Goal: Check status: Check status

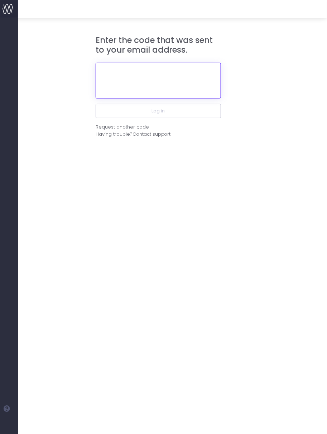
click at [163, 95] on input "text" at bounding box center [158, 81] width 125 height 36
paste input "687250"
type input "687250"
click at [96, 104] on button "Log in" at bounding box center [158, 111] width 125 height 14
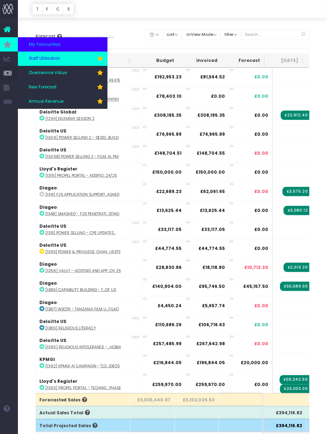
click at [54, 61] on span "Staff Utilisation" at bounding box center [45, 59] width 32 height 6
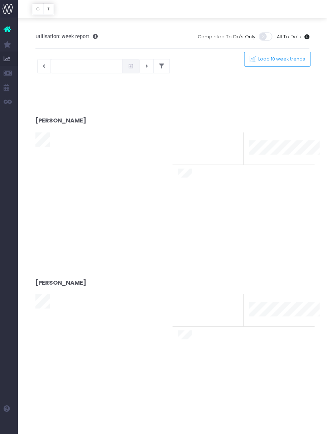
type input "[DATE]"
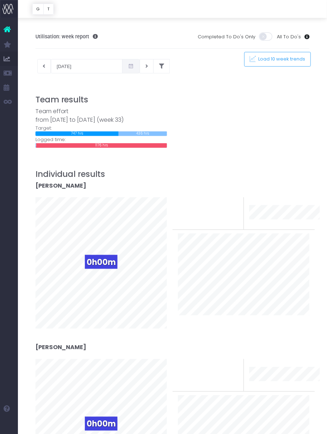
click at [155, 65] on button at bounding box center [161, 66] width 16 height 14
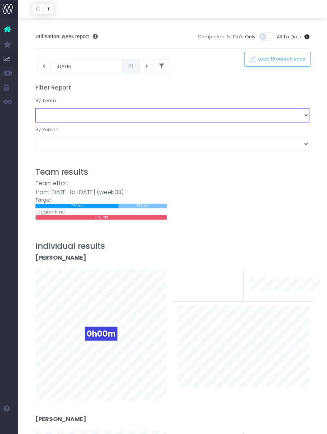
click at [115, 119] on select "Business Administration Creative Strategy and Production Development Film Marke…" at bounding box center [172, 115] width 274 height 14
select select "Project Management"
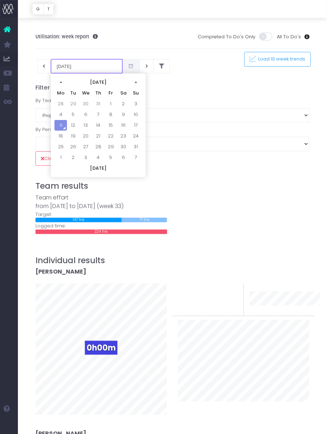
click at [83, 67] on input "11-08-2025" at bounding box center [87, 66] width 72 height 14
click at [63, 118] on td "4" at bounding box center [60, 114] width 13 height 11
type input "04-08-2025"
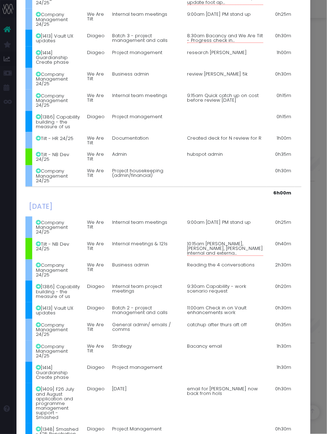
scroll to position [835, 0]
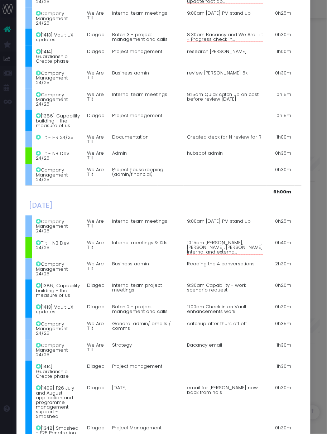
click at [322, 201] on div "Details for Amanda Faulkner × Monday, August 04th 2025 Company Management 24/25…" at bounding box center [163, 217] width 327 height 434
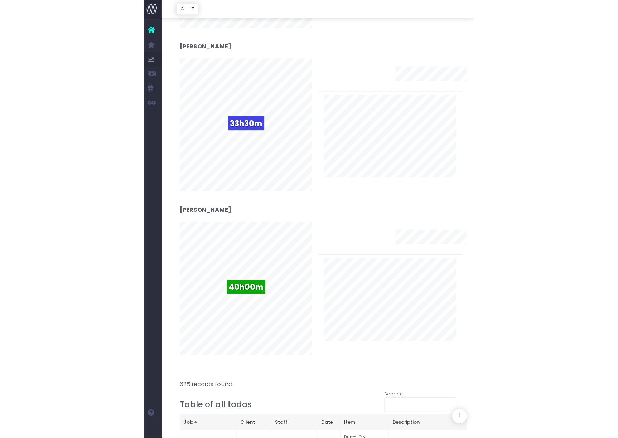
scroll to position [886, 0]
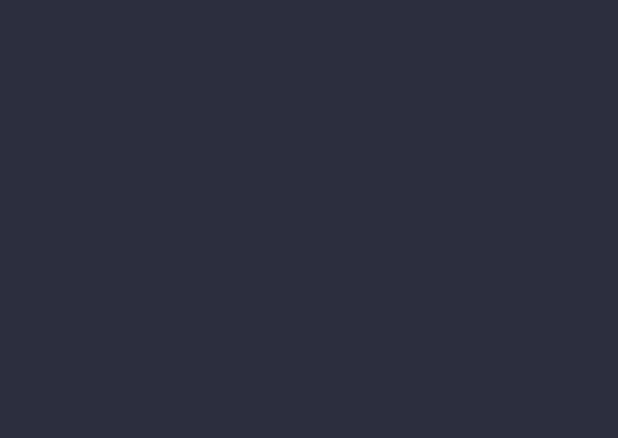
scroll to position [886, 0]
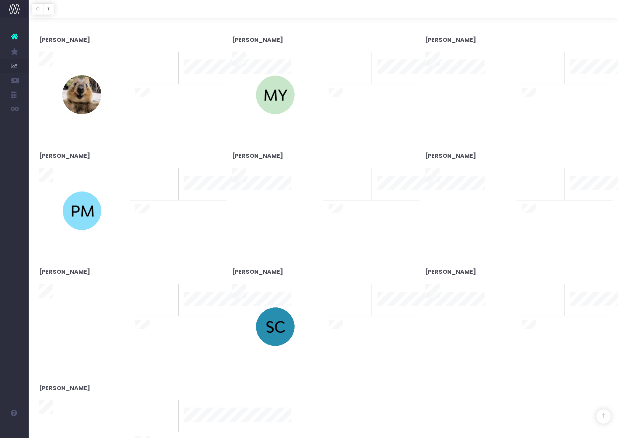
type input "[DATE]"
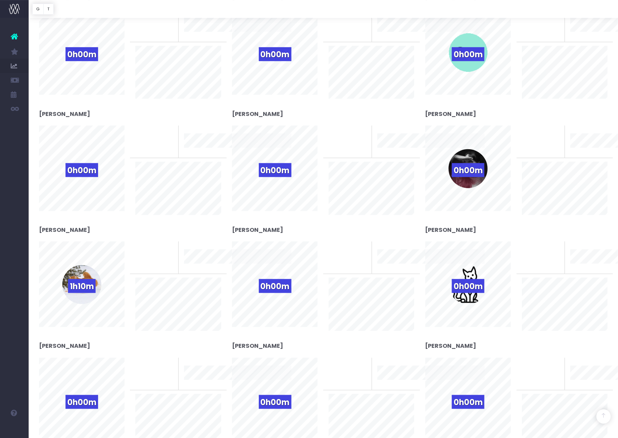
scroll to position [0, 0]
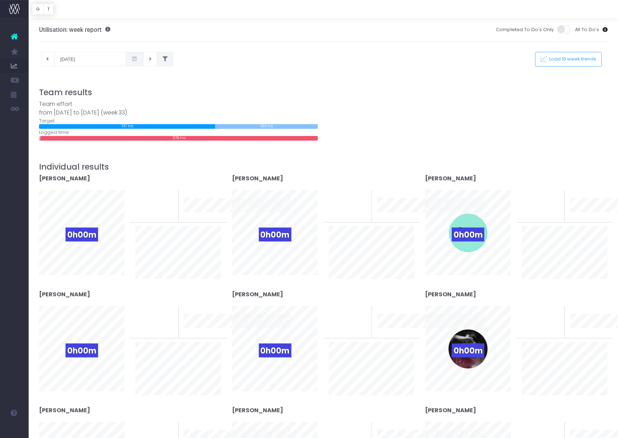
click at [162, 57] on button at bounding box center [165, 59] width 16 height 14
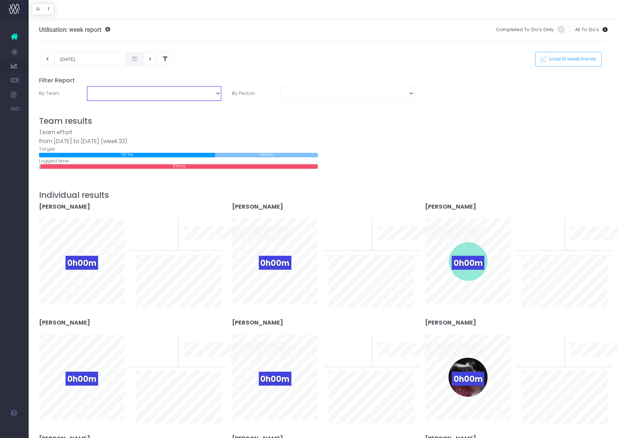
click at [187, 96] on select "Business Administration Creative Strategy and Production Development Film Marke…" at bounding box center [154, 93] width 134 height 14
select select "Project Management"
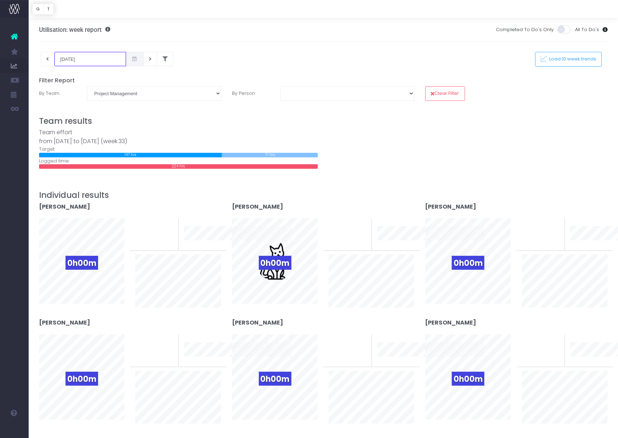
click at [98, 62] on input "11-08-2025" at bounding box center [90, 59] width 72 height 14
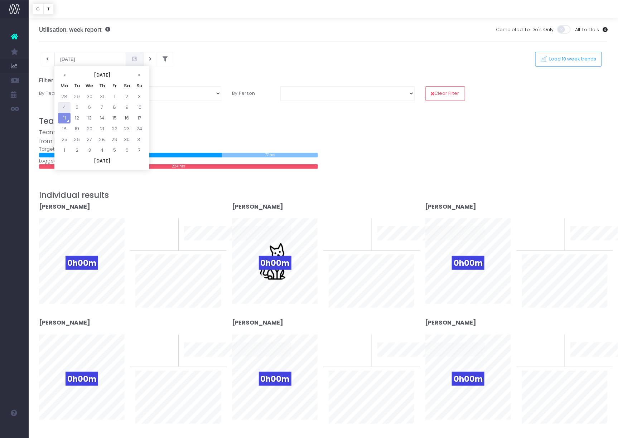
click at [65, 106] on td "4" at bounding box center [64, 107] width 13 height 11
type input "04-08-2025"
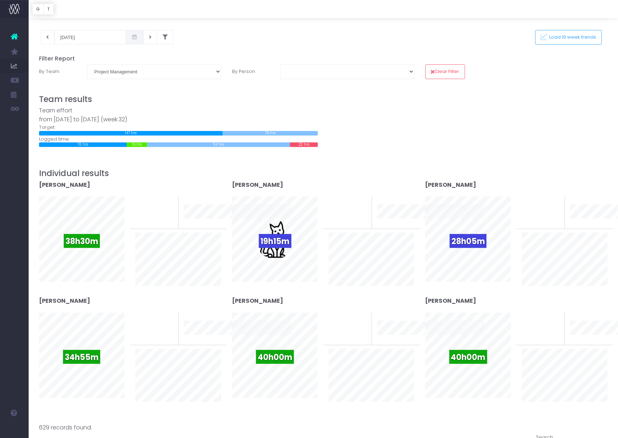
scroll to position [19, 0]
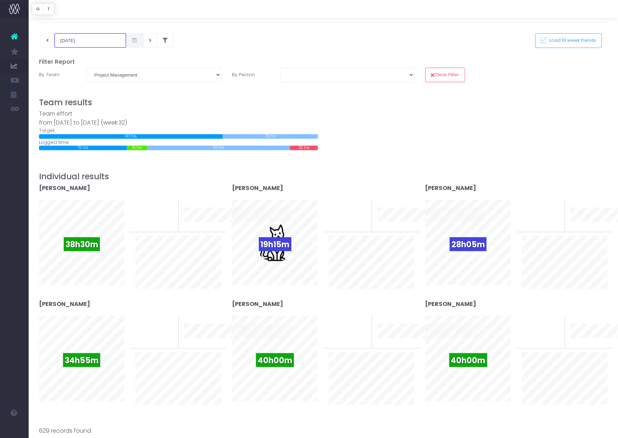
click at [77, 41] on input "04-08-2025" at bounding box center [90, 40] width 72 height 14
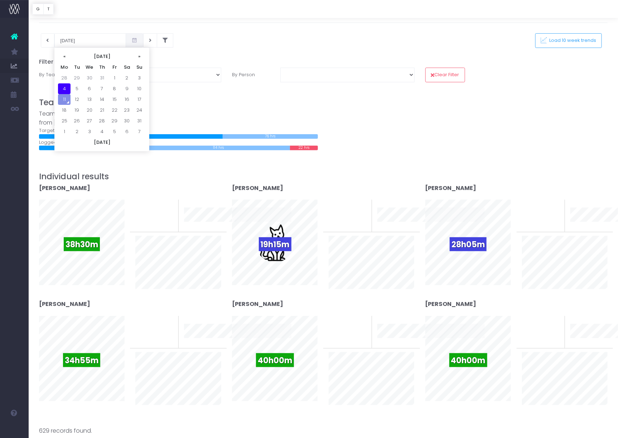
click at [240, 46] on div "04-08-2025 This week Load 10 week trends" at bounding box center [324, 40] width 580 height 14
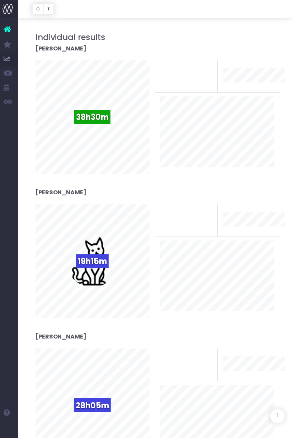
scroll to position [217, 0]
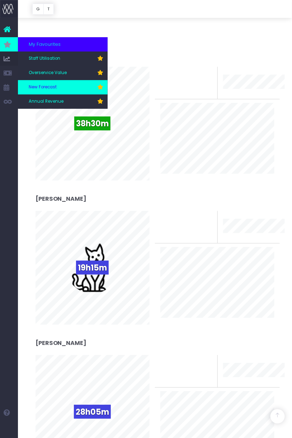
click at [64, 87] on link "New Forecast" at bounding box center [63, 87] width 90 height 14
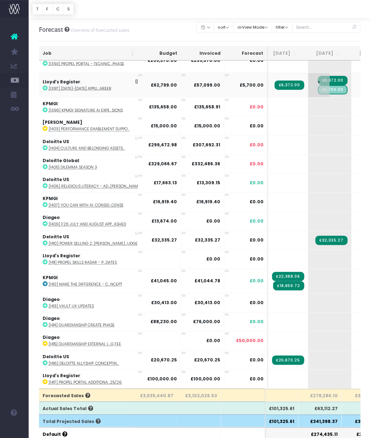
scroll to position [0, 36]
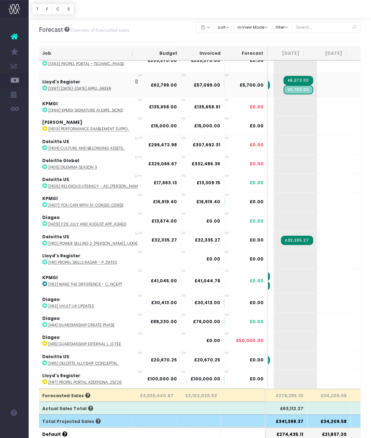
click at [45, 86] on icon at bounding box center [45, 88] width 5 height 5
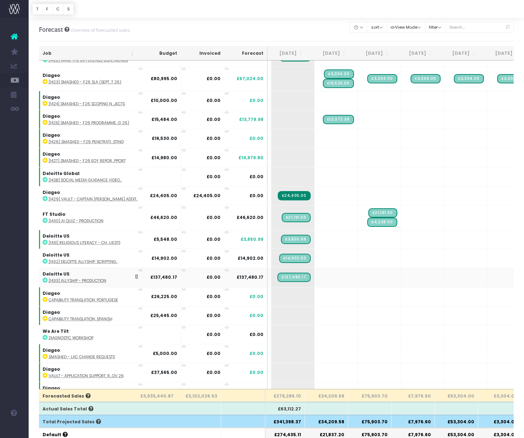
click at [45, 278] on icon at bounding box center [45, 280] width 5 height 5
click at [45, 259] on icon at bounding box center [45, 261] width 5 height 5
click at [291, 148] on td "+" at bounding box center [509, 157] width 43 height 19
